Goal: Information Seeking & Learning: Find specific fact

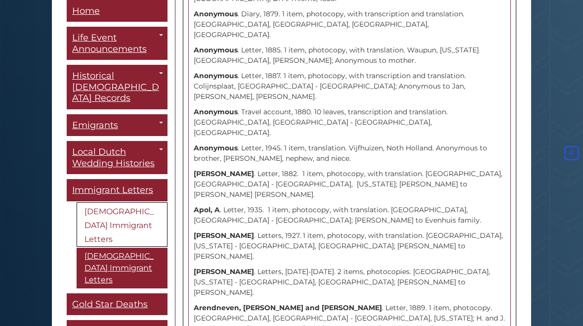
scroll to position [1609, 0]
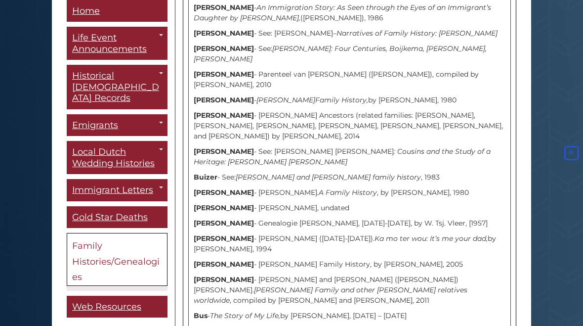
scroll to position [4611, 0]
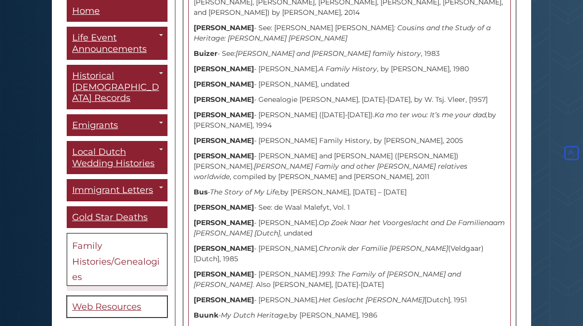
click at [81, 301] on span "Web Resources" at bounding box center [106, 306] width 69 height 11
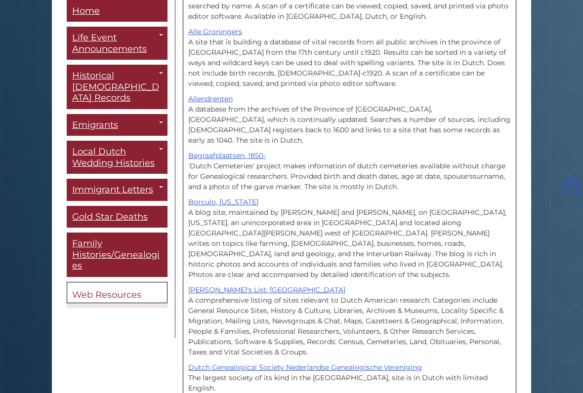
scroll to position [314, 0]
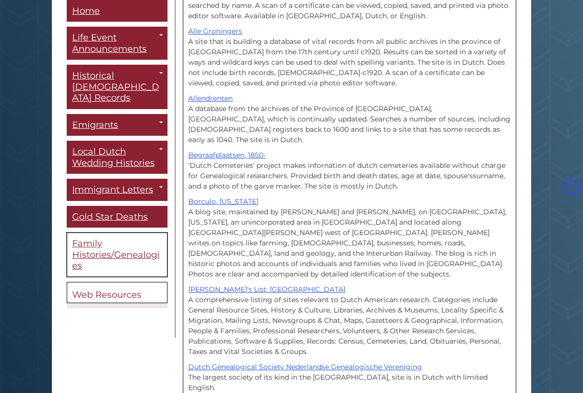
click at [96, 239] on span "Family Histories/Genealogies" at bounding box center [115, 255] width 87 height 33
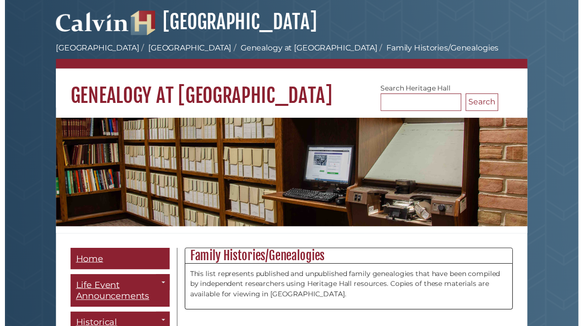
scroll to position [2, 0]
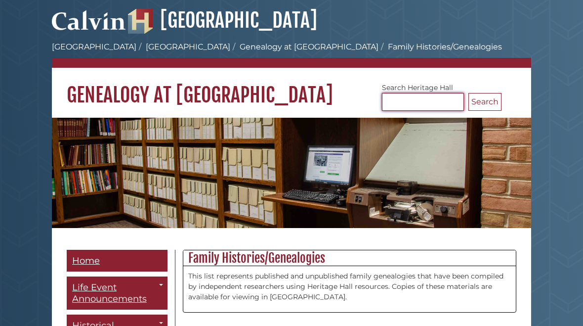
click at [400, 102] on input "Search [GEOGRAPHIC_DATA]" at bounding box center [423, 102] width 82 height 18
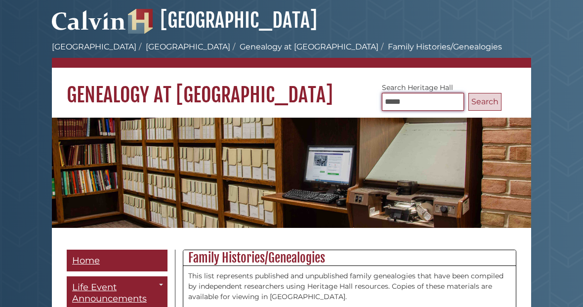
type input "*****"
click at [490, 96] on button "Search" at bounding box center [485, 102] width 33 height 18
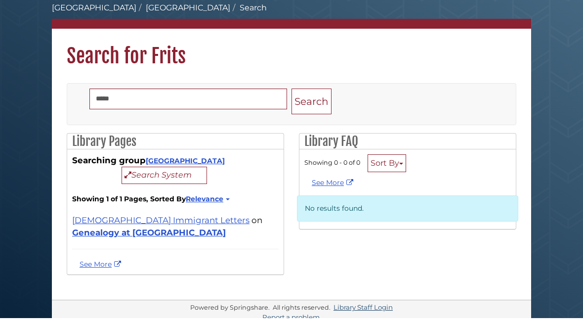
scroll to position [41, 0]
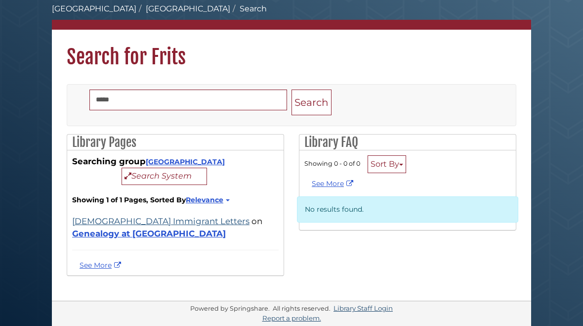
click at [100, 224] on link "[DEMOGRAPHIC_DATA] Immigrant Letters" at bounding box center [160, 221] width 177 height 10
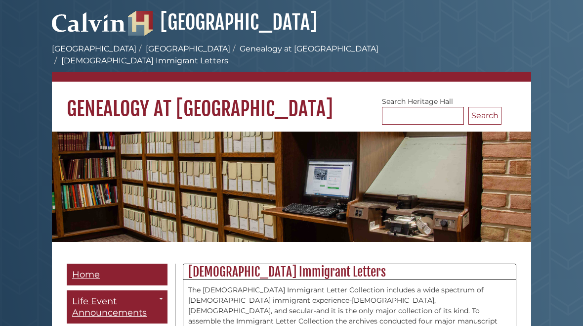
click at [93, 216] on img at bounding box center [291, 186] width 479 height 110
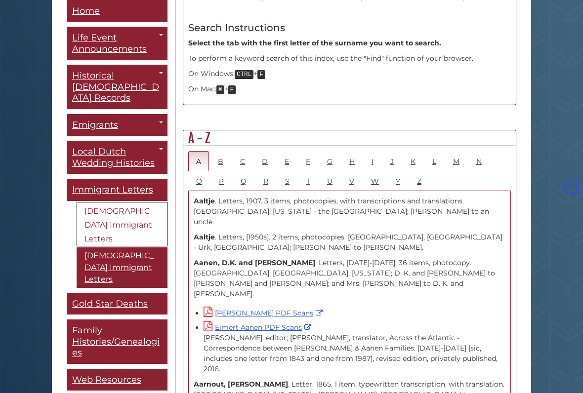
scroll to position [474, 0]
click at [307, 151] on link "F" at bounding box center [308, 161] width 20 height 20
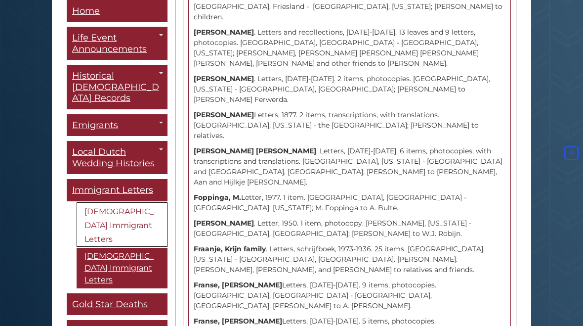
scroll to position [0, 0]
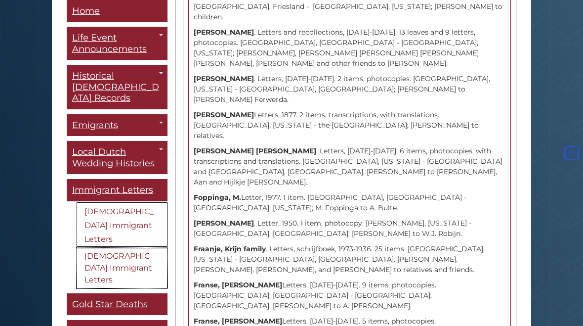
click at [90, 248] on link "[DEMOGRAPHIC_DATA] Immigrant Letters" at bounding box center [122, 268] width 91 height 41
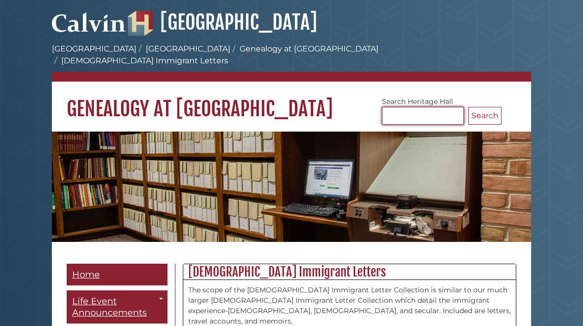
click at [395, 107] on input "Search Heritage Hall" at bounding box center [423, 116] width 82 height 18
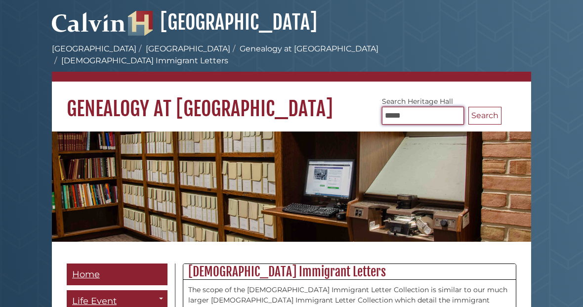
type input "*****"
click at [485, 107] on button "Search" at bounding box center [485, 116] width 33 height 18
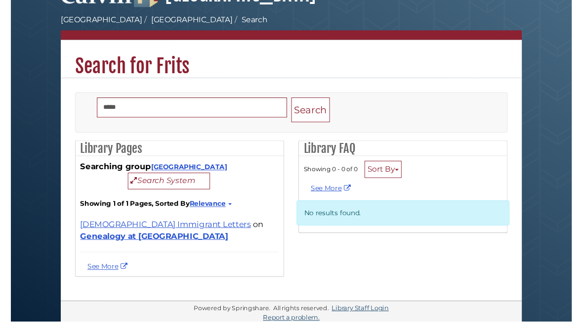
scroll to position [41, 0]
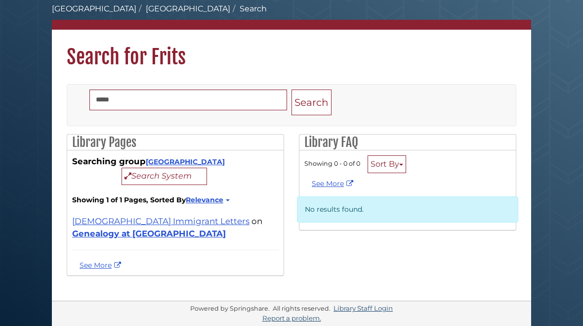
click at [108, 209] on div "[DEMOGRAPHIC_DATA] Immigrant Letters on Genealogy at [GEOGRAPHIC_DATA] by [PERS…" at bounding box center [175, 227] width 207 height 45
click at [107, 219] on link "[DEMOGRAPHIC_DATA] Immigrant Letters" at bounding box center [160, 221] width 177 height 10
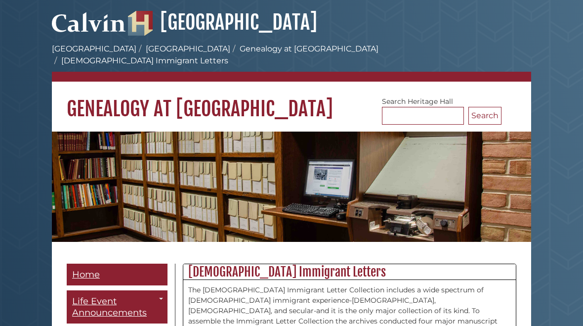
click at [110, 218] on img at bounding box center [291, 186] width 479 height 110
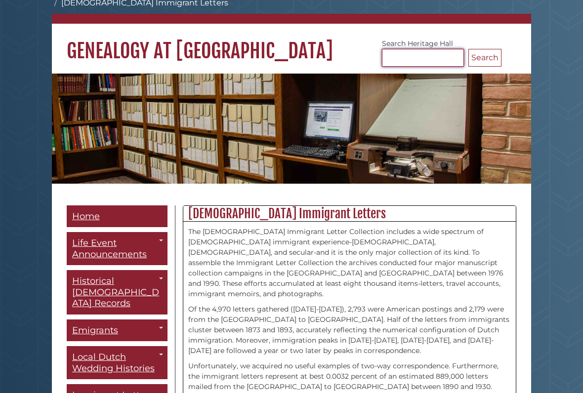
click at [397, 49] on input "Search [GEOGRAPHIC_DATA]" at bounding box center [423, 58] width 82 height 18
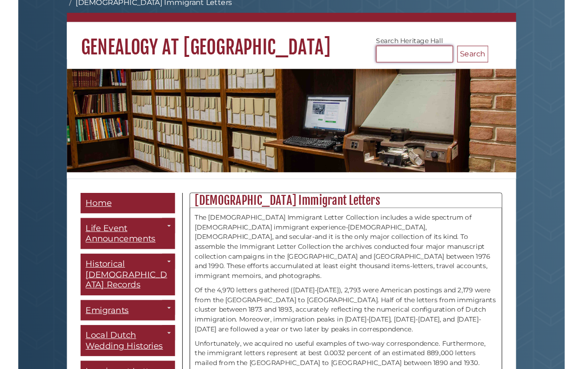
scroll to position [57, 0]
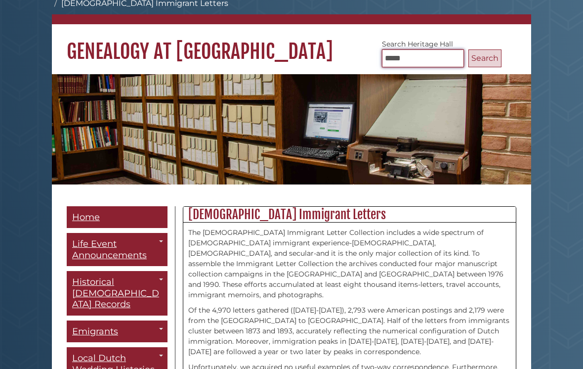
type input "*****"
click at [485, 49] on button "Search" at bounding box center [485, 58] width 33 height 18
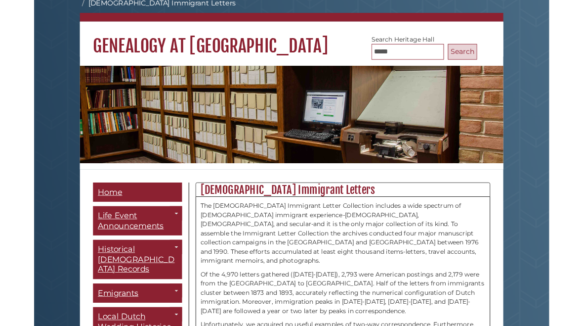
scroll to position [93, 0]
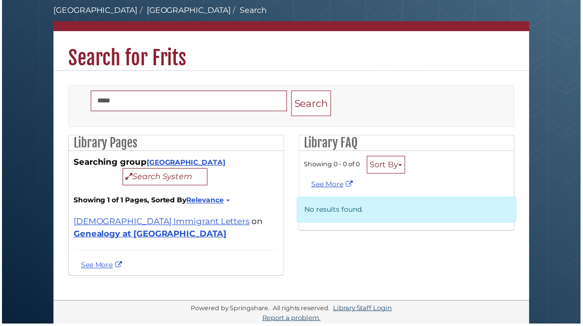
scroll to position [41, 0]
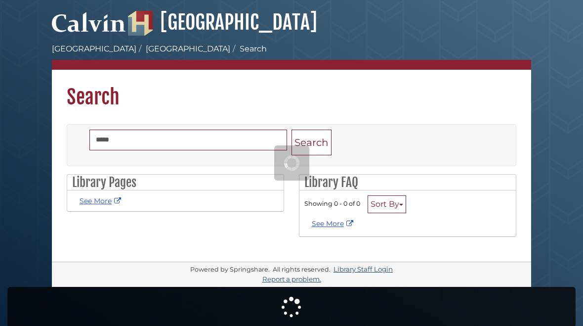
scroll to position [37, 0]
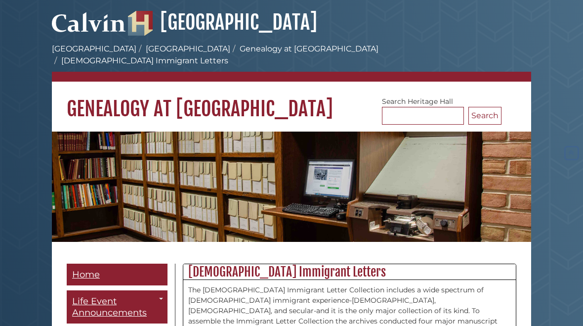
scroll to position [904, 0]
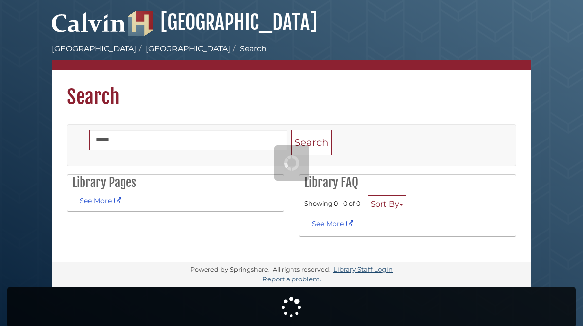
scroll to position [37, 0]
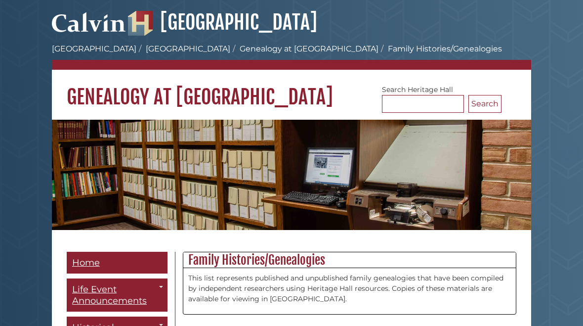
scroll to position [4611, 0]
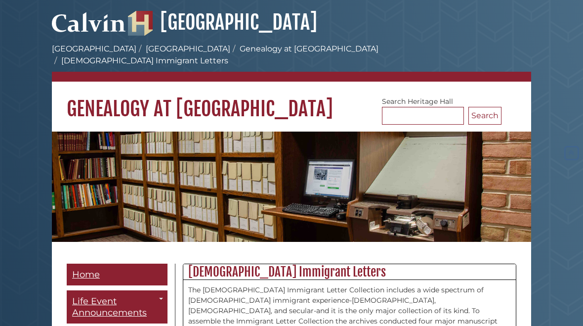
scroll to position [1609, 0]
